Goal: Task Accomplishment & Management: Manage account settings

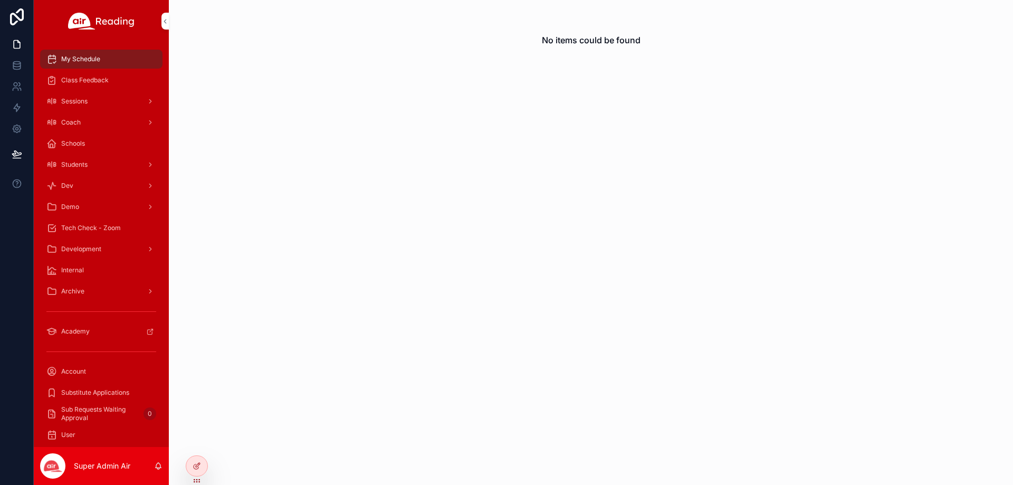
click at [87, 99] on span "Sessions" at bounding box center [74, 101] width 26 height 8
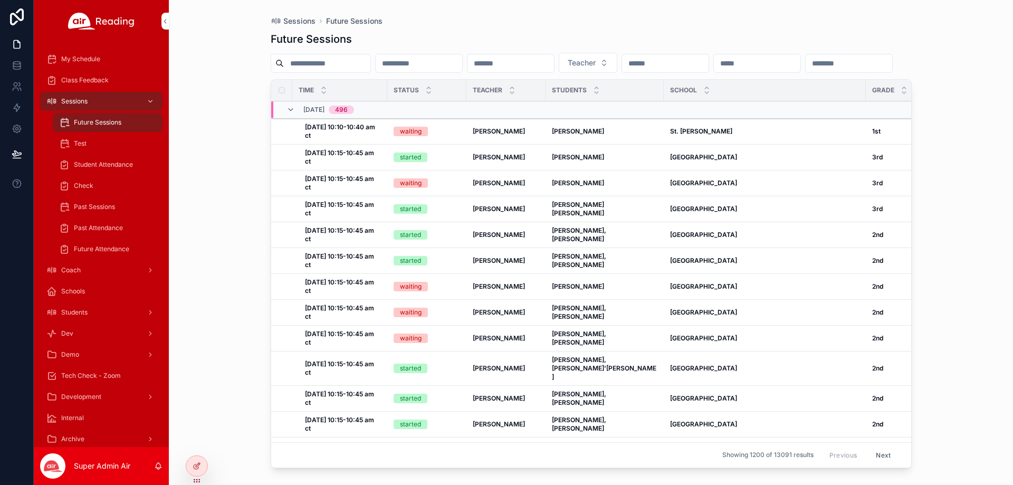
click at [458, 64] on input "scrollable content" at bounding box center [419, 63] width 87 height 15
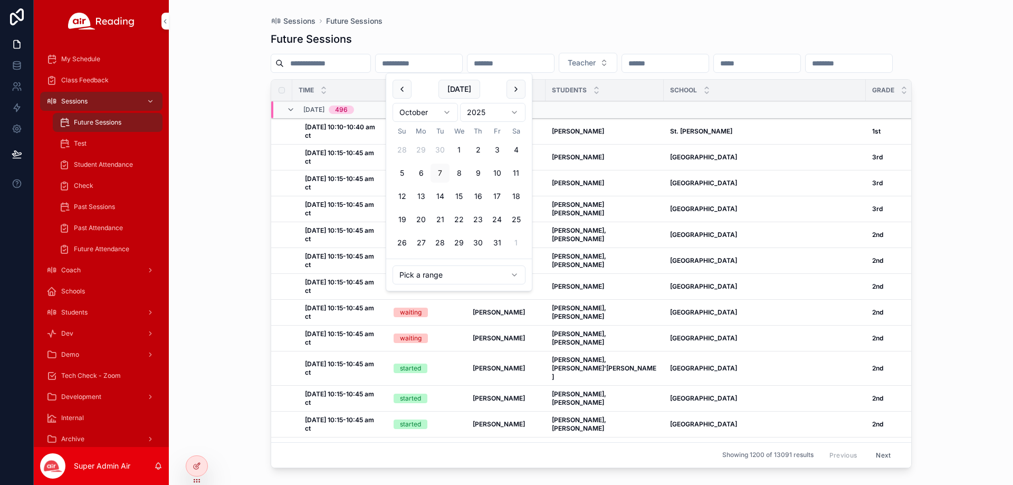
click at [457, 174] on button "8" at bounding box center [458, 173] width 19 height 19
type input "**********"
click at [457, 174] on button "8" at bounding box center [458, 173] width 19 height 19
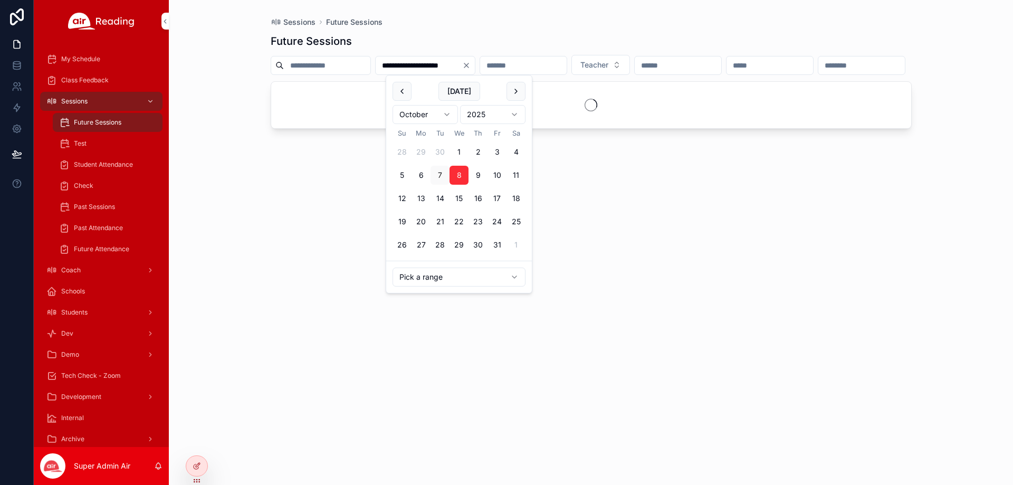
click at [721, 68] on input "scrollable content" at bounding box center [678, 65] width 87 height 15
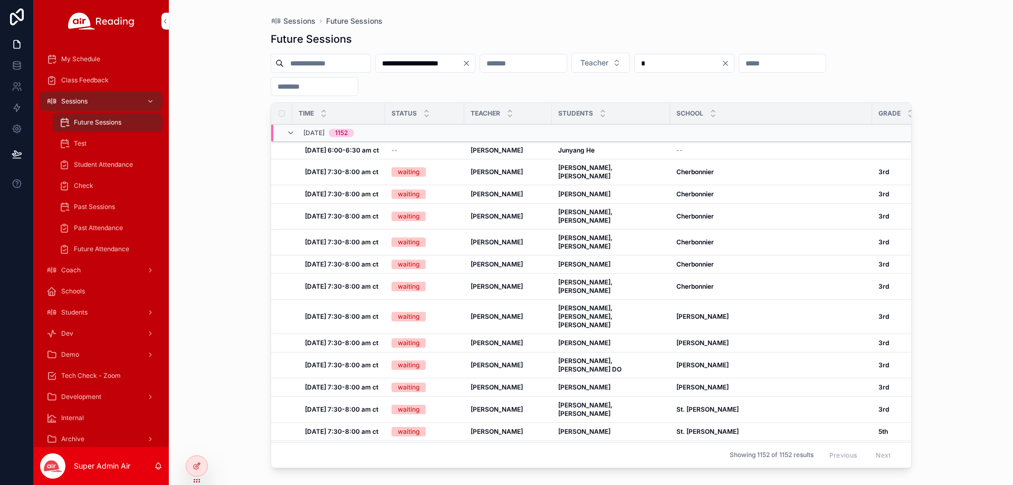
type input "**"
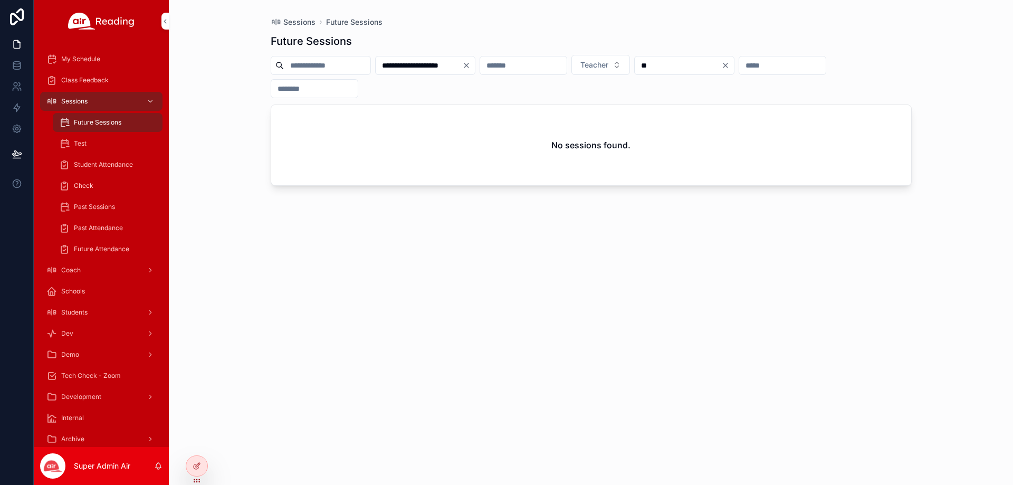
click at [721, 64] on input "**" at bounding box center [678, 65] width 87 height 15
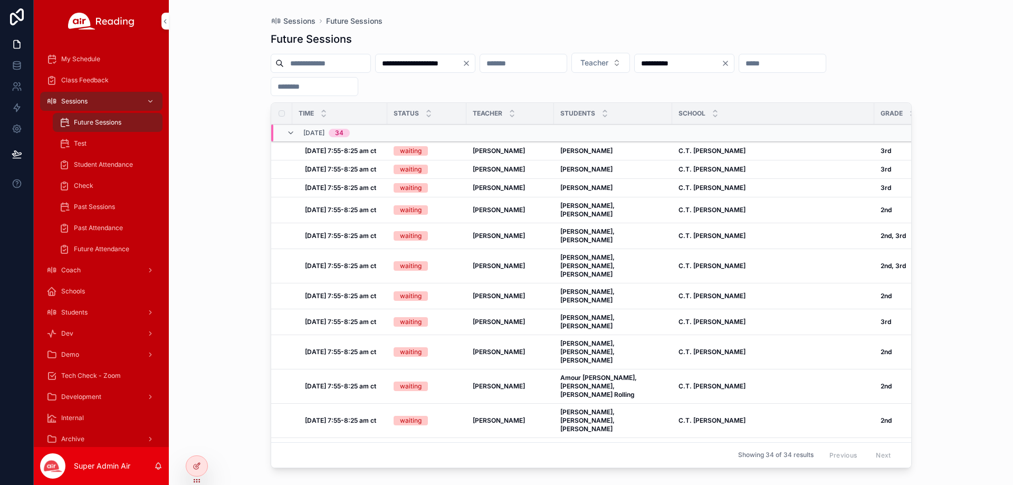
type input "**********"
click at [739, 71] on input "scrollable content" at bounding box center [782, 63] width 87 height 15
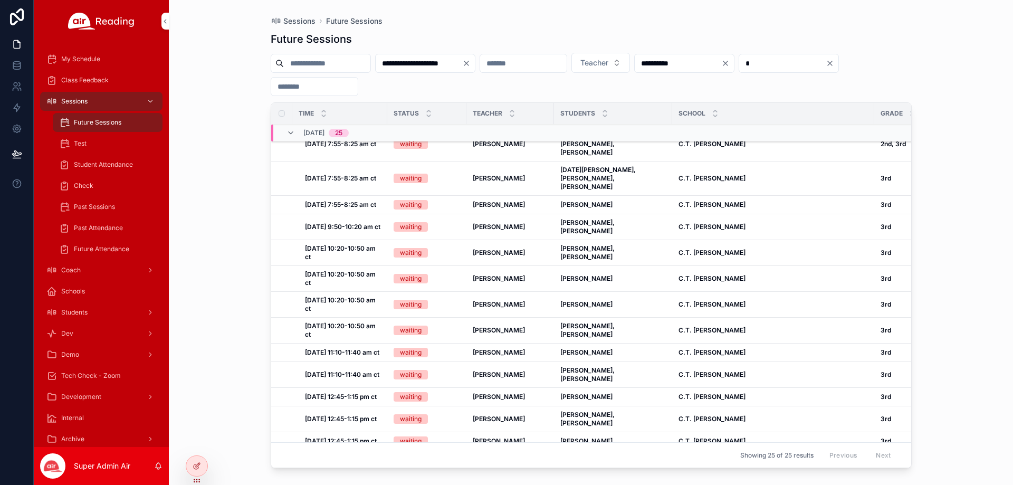
scroll to position [368, 0]
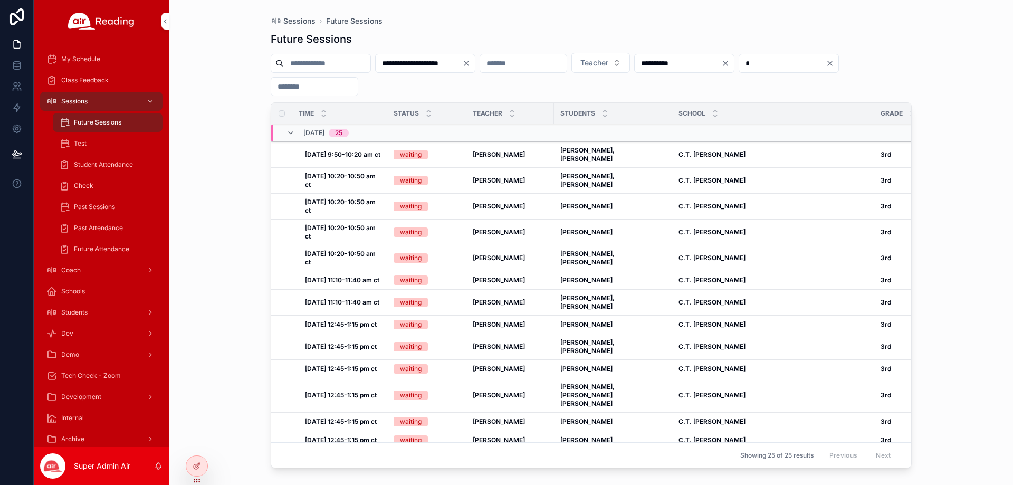
type input "*"
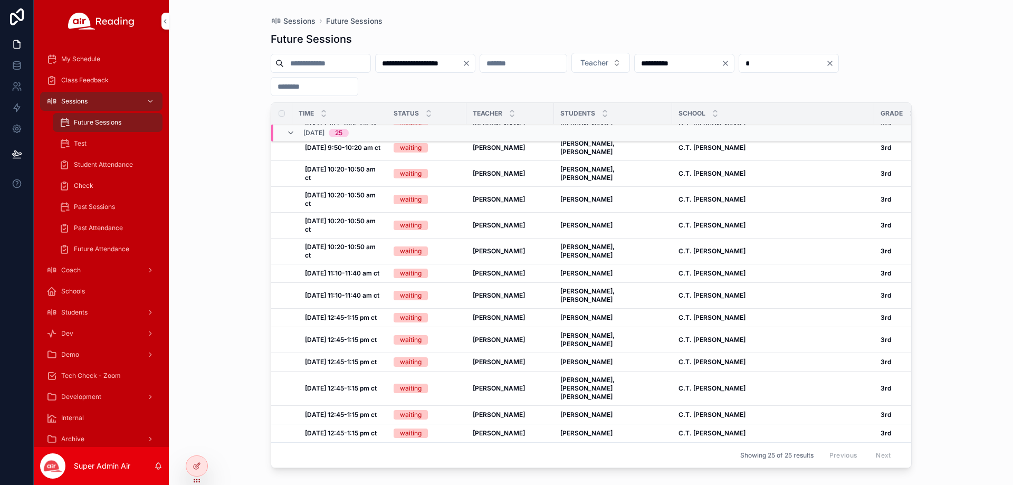
scroll to position [0, 0]
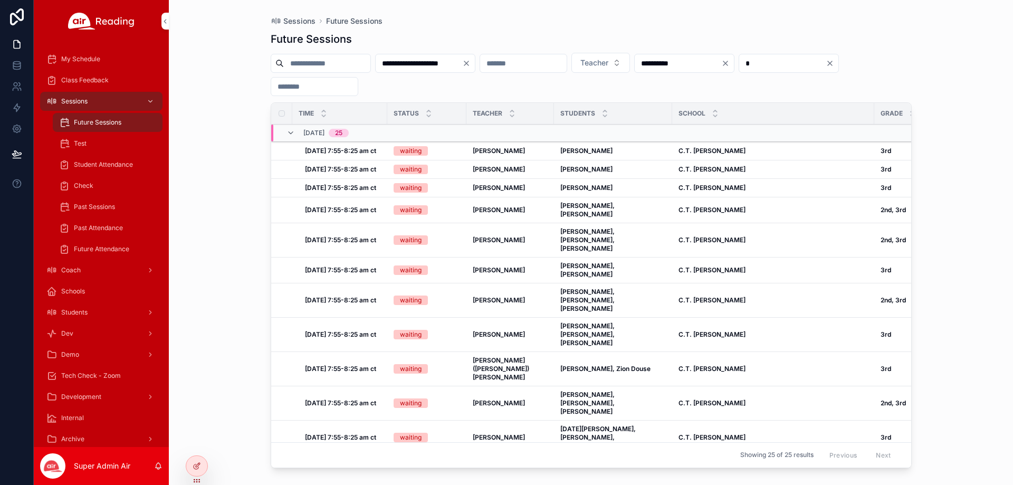
click at [0, 0] on span "Cancel Session by Admin" at bounding box center [0, 0] width 0 height 0
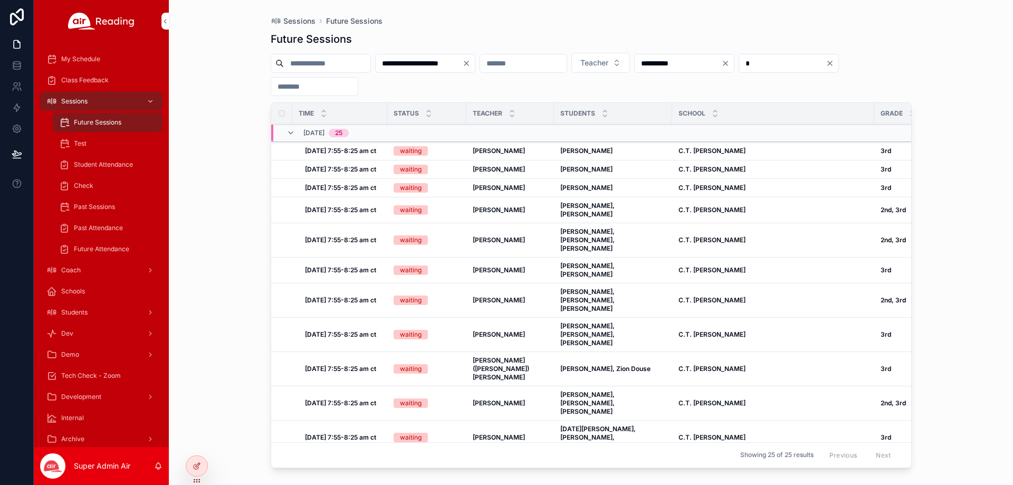
click at [0, 0] on span "Cancel Session by Admin" at bounding box center [0, 0] width 0 height 0
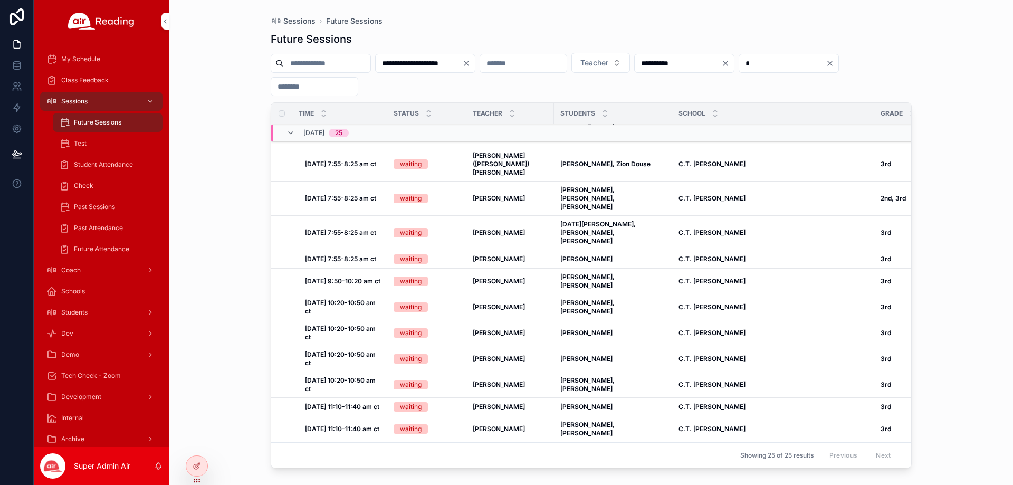
scroll to position [211, 0]
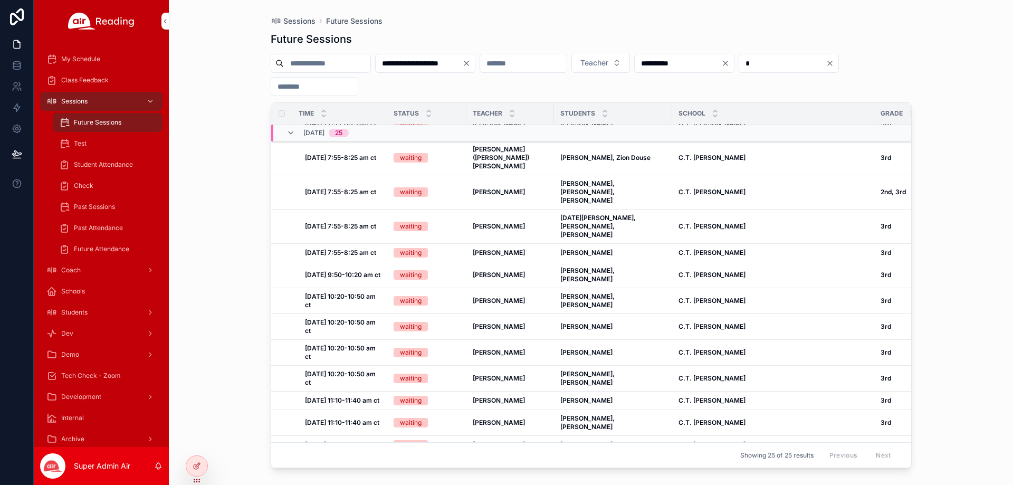
click at [0, 0] on span "Cancel Session by Admin" at bounding box center [0, 0] width 0 height 0
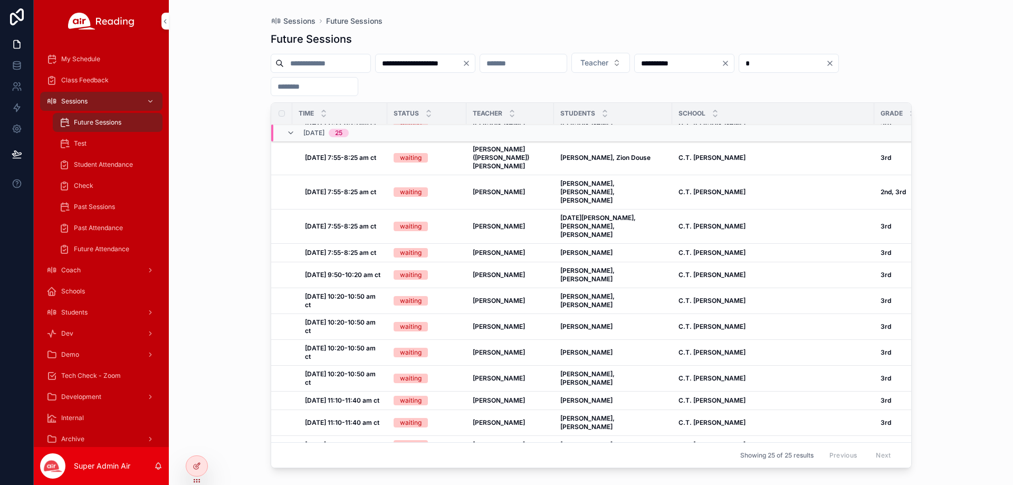
click at [0, 0] on span "Cancel Session by Admin" at bounding box center [0, 0] width 0 height 0
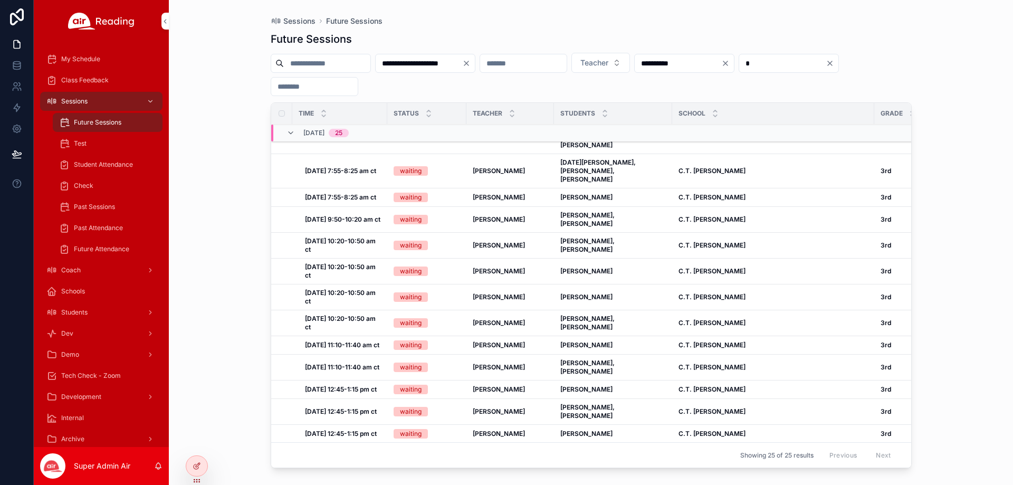
scroll to position [368, 0]
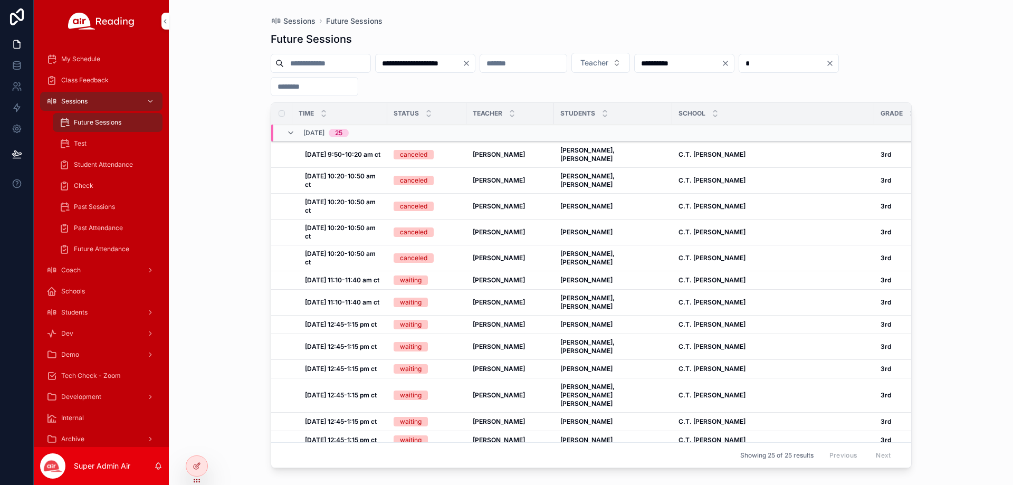
click at [0, 0] on button "Cancel Session by Admin" at bounding box center [0, 0] width 0 height 0
click at [0, 0] on span "Cancel Session by Admin" at bounding box center [0, 0] width 0 height 0
click at [0, 0] on button "Cancel Session by Admin" at bounding box center [0, 0] width 0 height 0
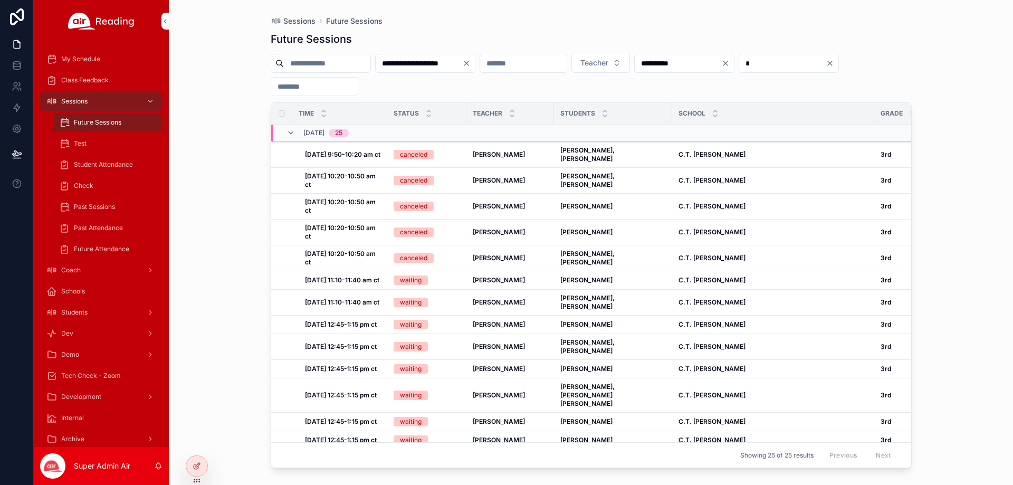
click at [0, 0] on span "Cancel Session by Admin" at bounding box center [0, 0] width 0 height 0
